Goal: Task Accomplishment & Management: Manage account settings

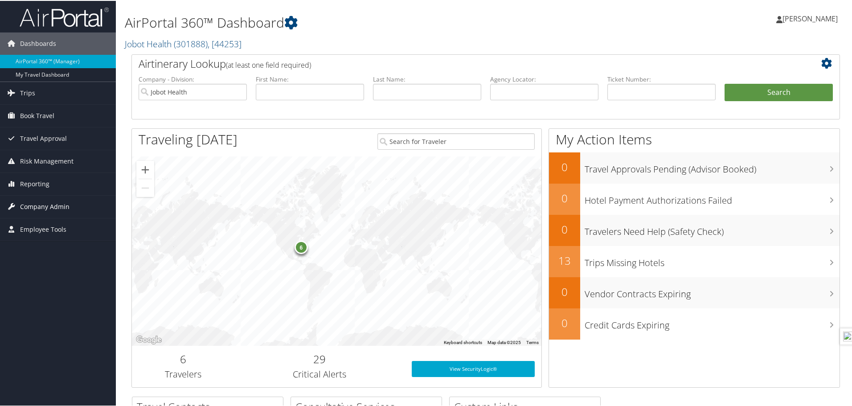
drag, startPoint x: 0, startPoint y: 0, endPoint x: 40, endPoint y: 208, distance: 211.8
click at [40, 208] on span "Company Admin" at bounding box center [44, 206] width 49 height 22
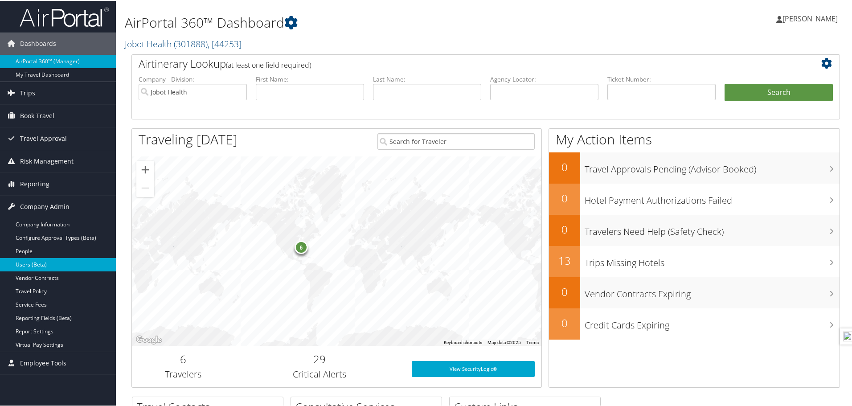
click at [37, 262] on link "Users (Beta)" at bounding box center [58, 263] width 116 height 13
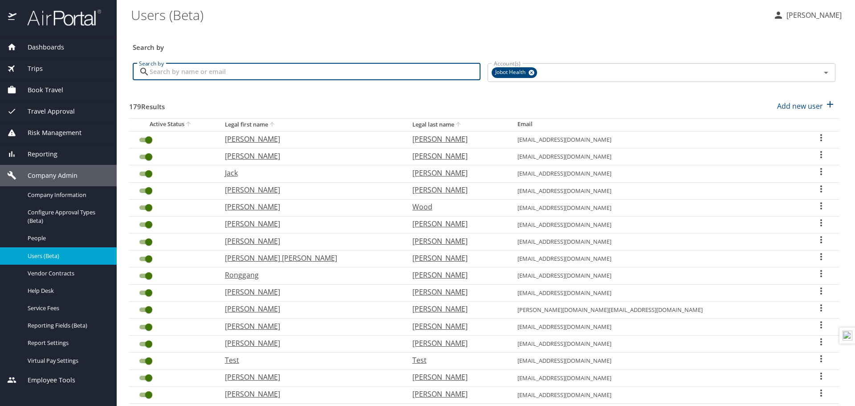
click at [245, 74] on input "Search by" at bounding box center [315, 71] width 331 height 17
type input "farooq"
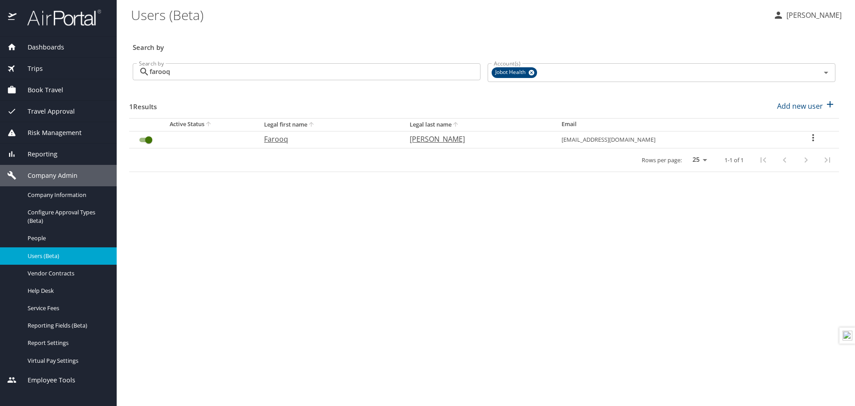
click at [812, 135] on icon "User Search Table" at bounding box center [813, 137] width 11 height 11
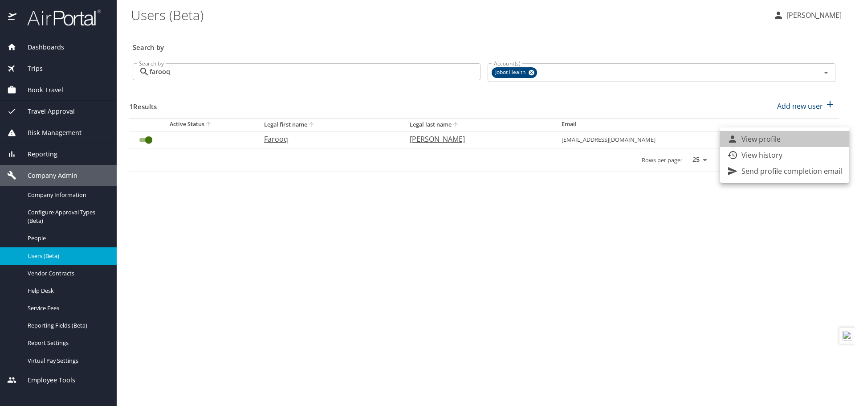
click at [812, 135] on li "View profile" at bounding box center [784, 139] width 129 height 16
select select "US"
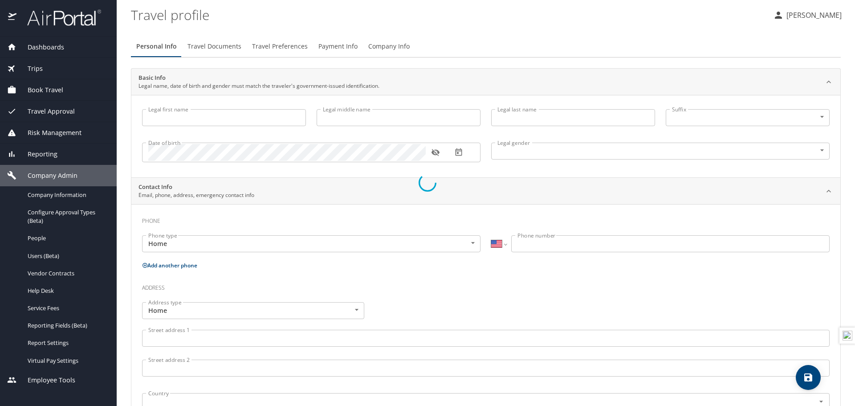
type input "Farooq"
type input "Akbar"
type input "Male"
select select "US"
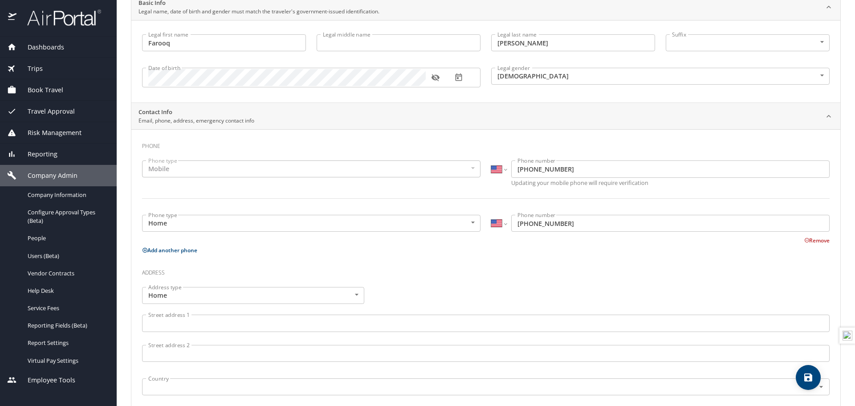
scroll to position [243, 0]
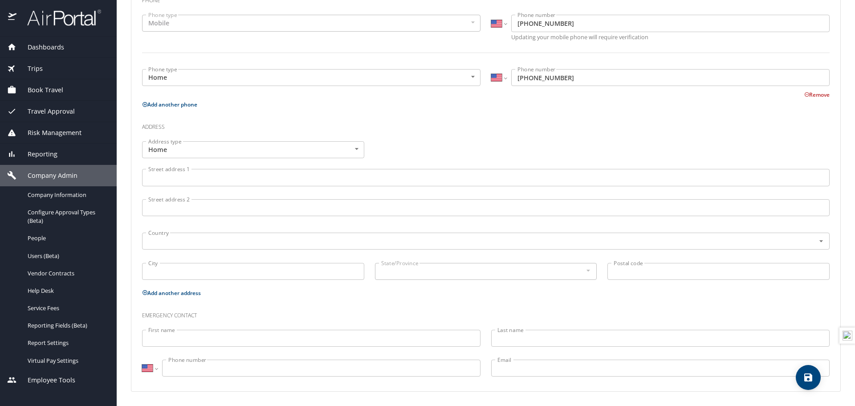
click at [814, 382] on span "save" at bounding box center [808, 377] width 25 height 11
select select "US"
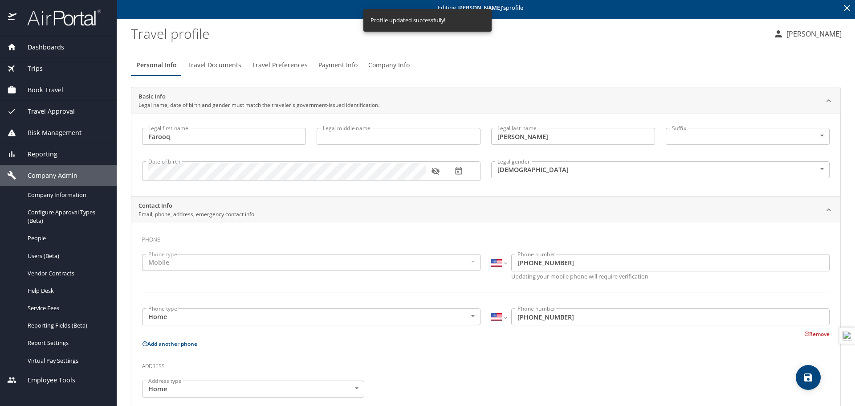
scroll to position [0, 0]
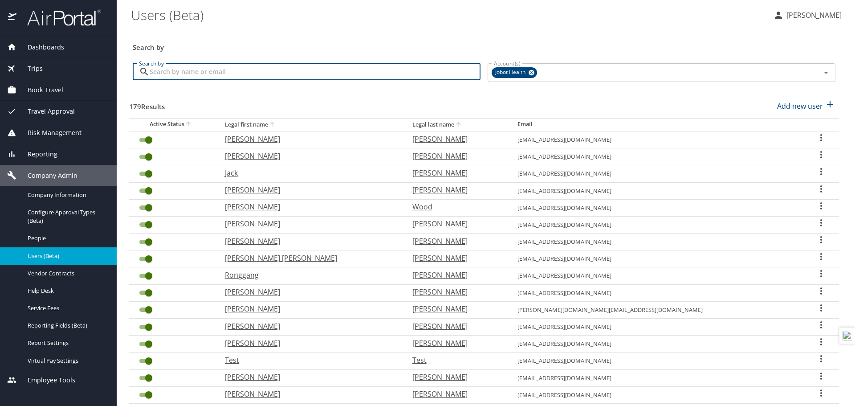
click at [290, 71] on input "Search by" at bounding box center [315, 71] width 331 height 17
type input "farooq"
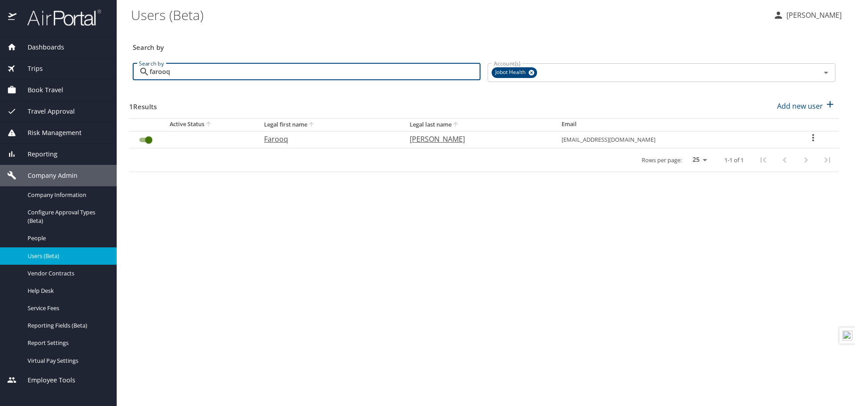
click at [296, 139] on p "Farooq" at bounding box center [328, 139] width 128 height 11
select select "US"
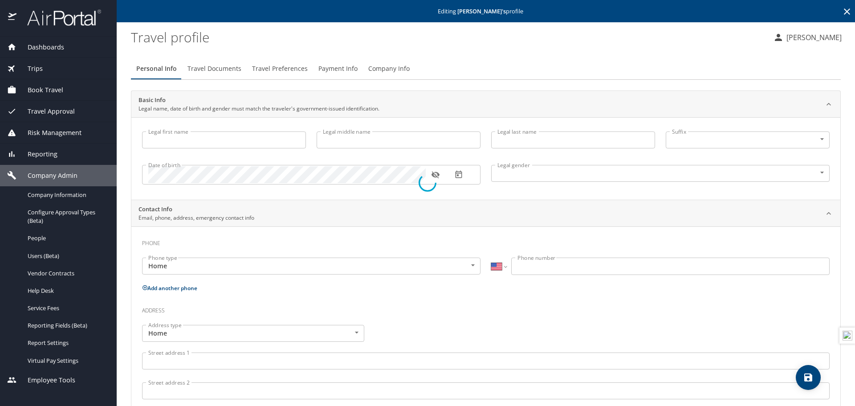
type input "Farooq"
type input "Akbar"
type input "Male"
select select "US"
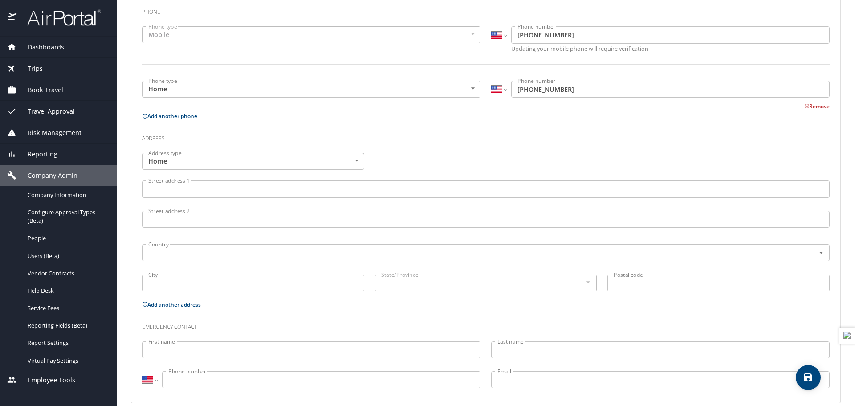
scroll to position [243, 0]
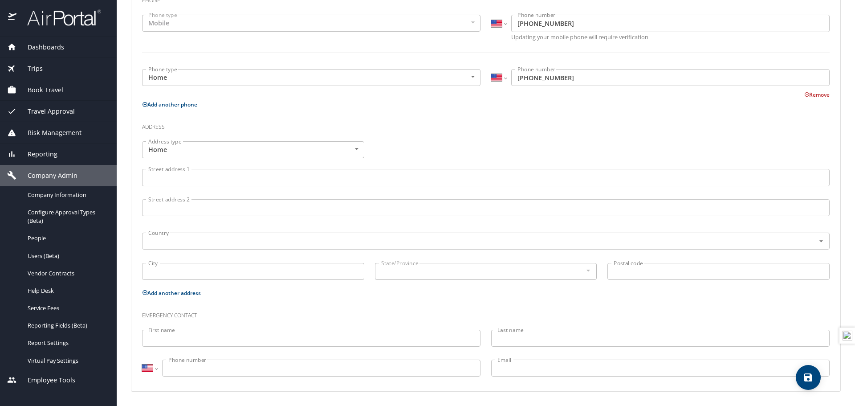
click at [58, 87] on span "Book Travel" at bounding box center [39, 90] width 47 height 10
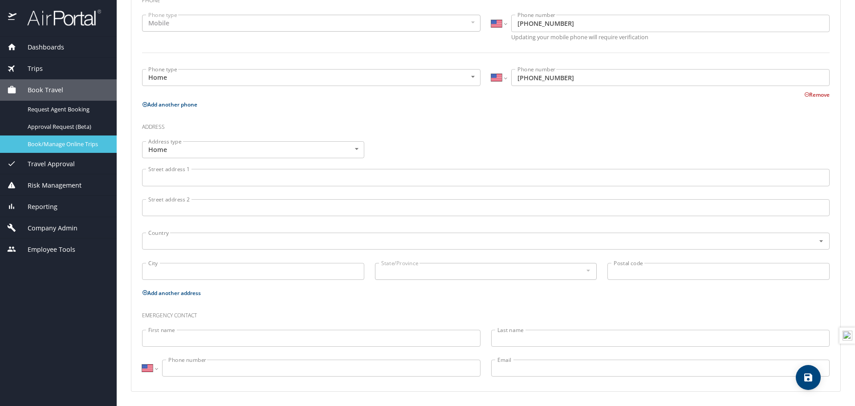
click at [61, 146] on span "Book/Manage Online Trips" at bounding box center [67, 144] width 78 height 8
